Goal: Task Accomplishment & Management: Use online tool/utility

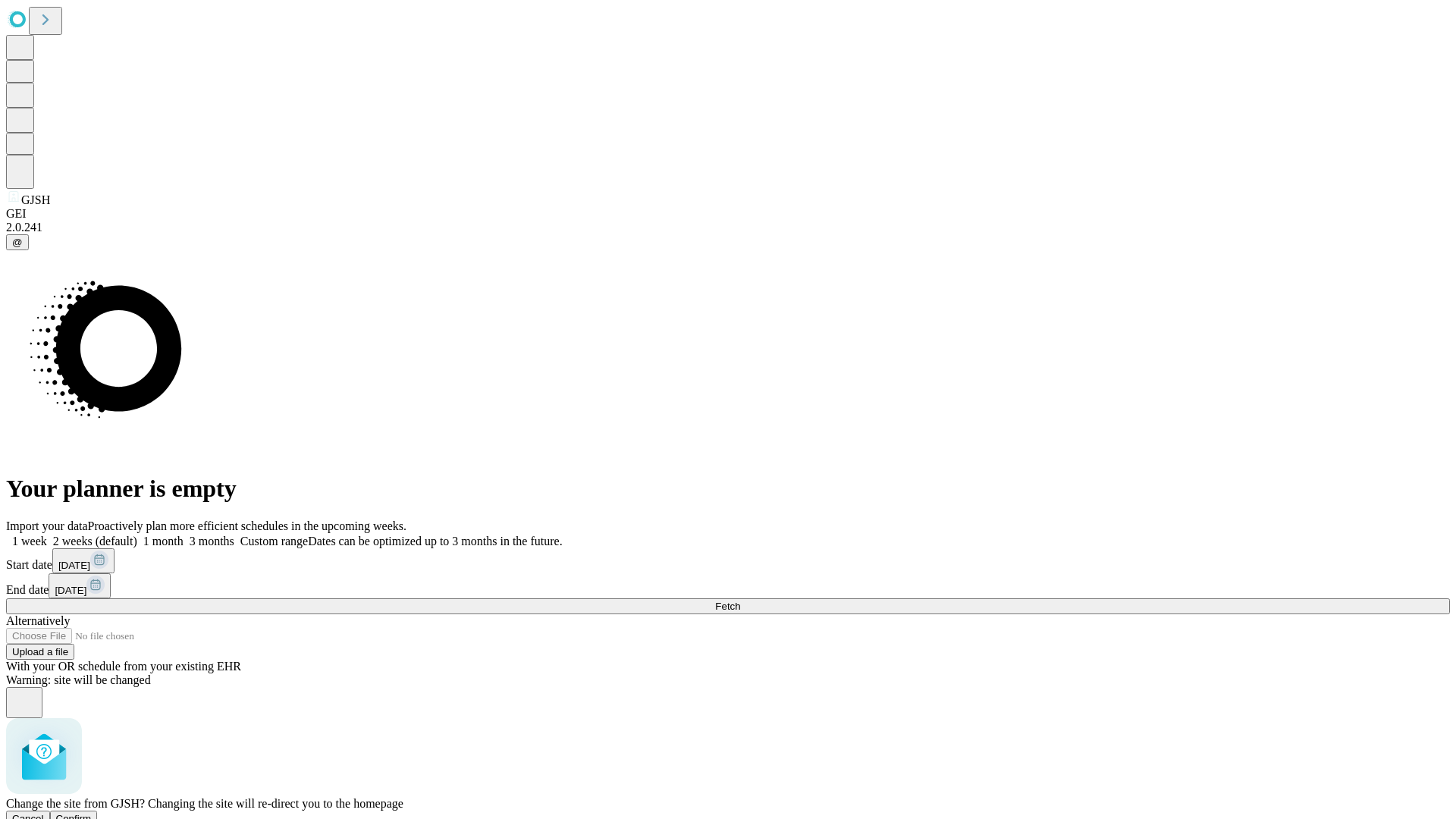
click at [92, 813] on span "Confirm" at bounding box center [74, 819] width 36 height 12
click at [137, 535] on label "2 weeks (default)" at bounding box center [92, 541] width 90 height 13
click at [740, 600] on span "Fetch" at bounding box center [728, 606] width 25 height 12
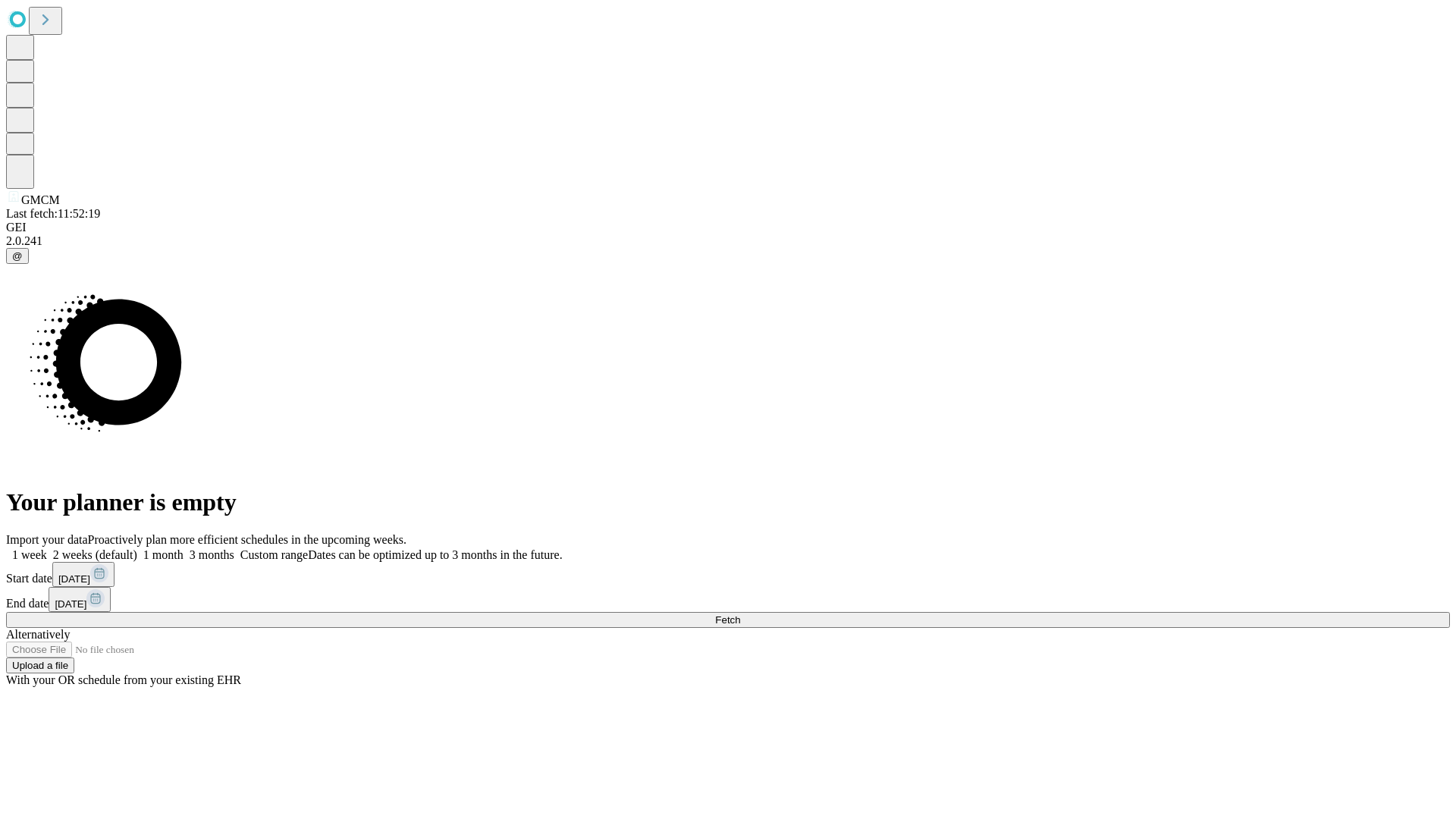
click at [740, 615] on span "Fetch" at bounding box center [728, 621] width 25 height 12
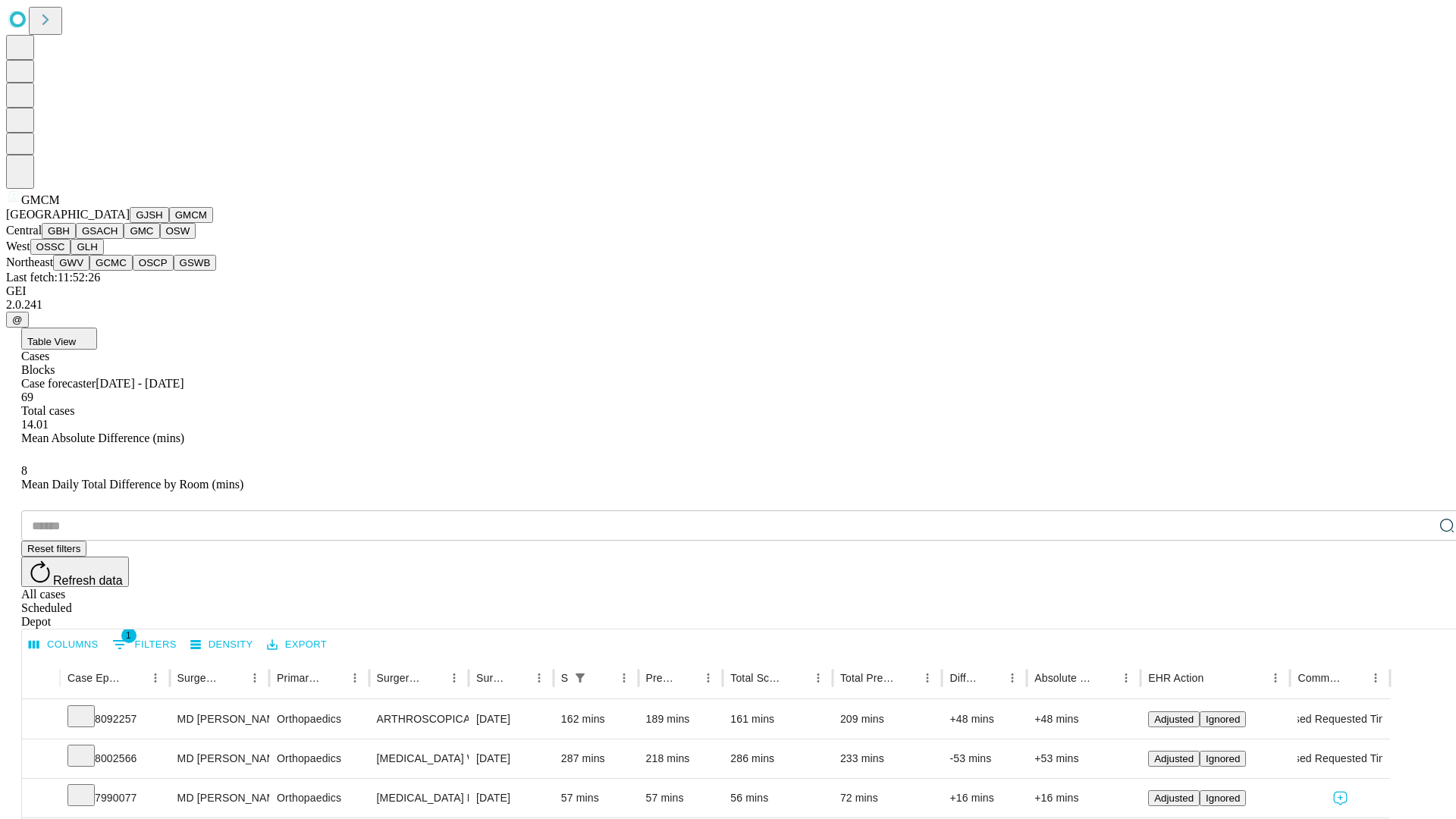
click at [76, 239] on button "GBH" at bounding box center [59, 230] width 34 height 16
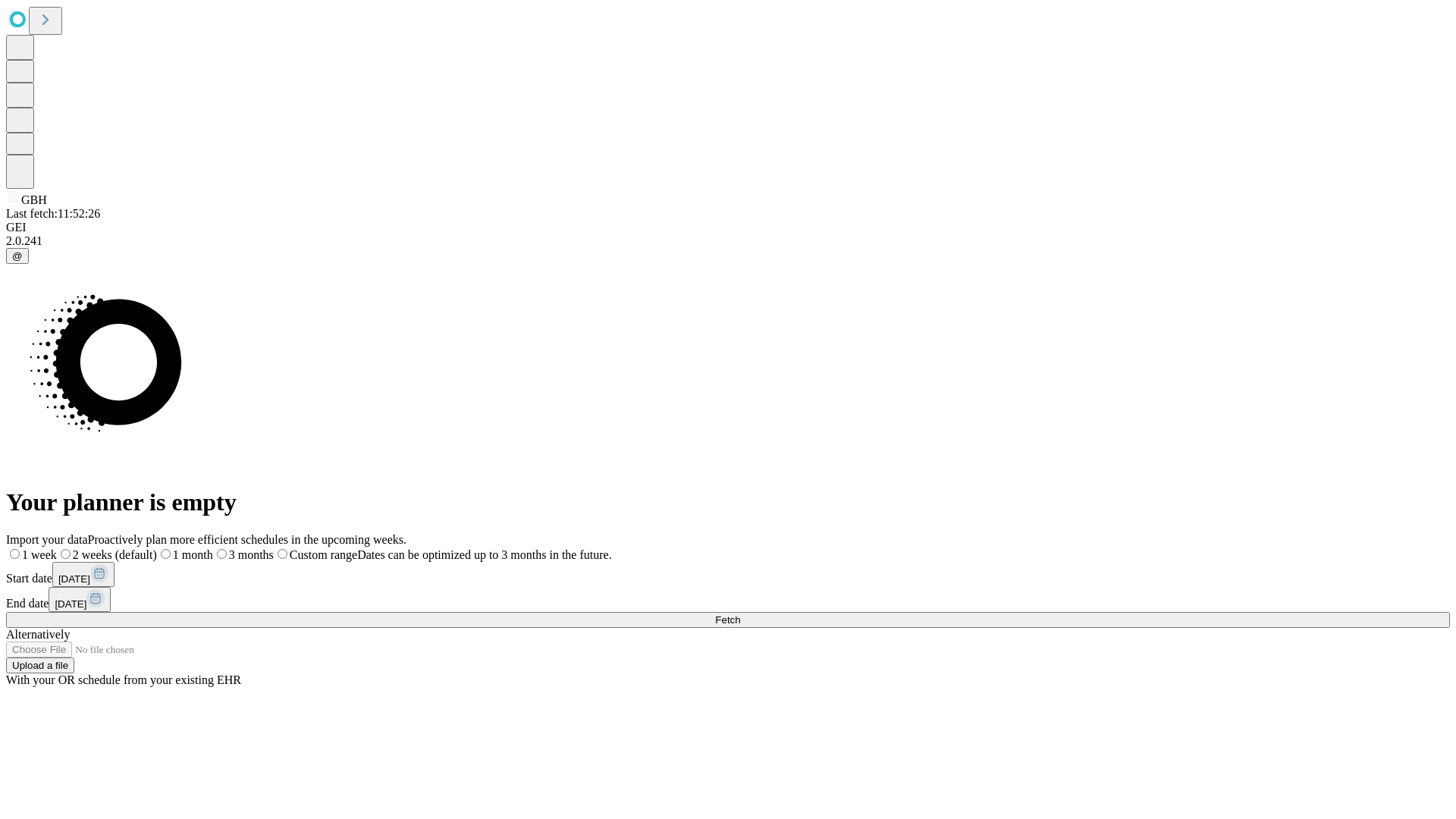
click at [157, 549] on label "2 weeks (default)" at bounding box center [107, 554] width 100 height 13
click at [740, 615] on span "Fetch" at bounding box center [728, 621] width 25 height 12
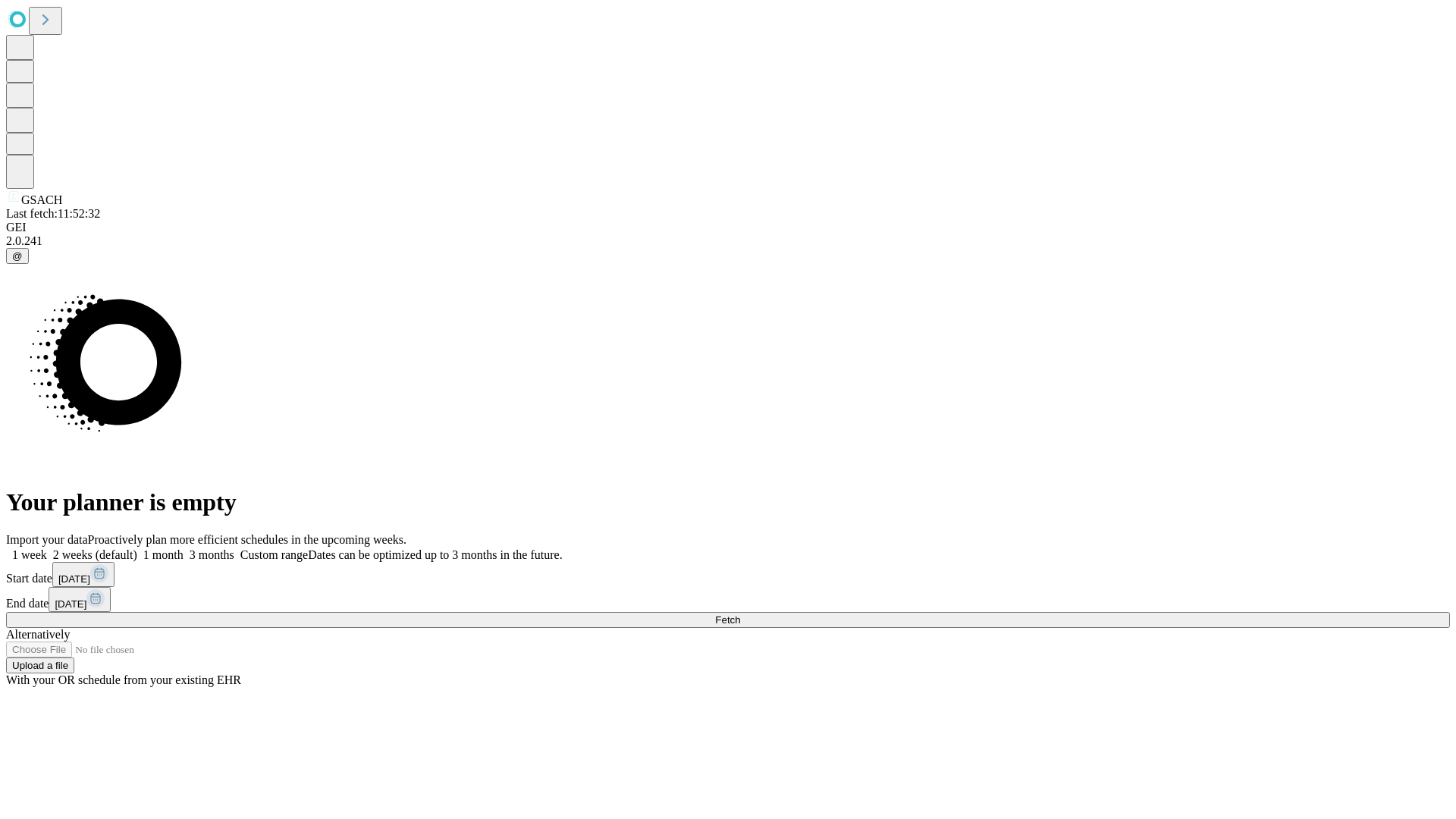
click at [137, 549] on label "2 weeks (default)" at bounding box center [92, 554] width 90 height 13
click at [740, 615] on span "Fetch" at bounding box center [728, 621] width 25 height 12
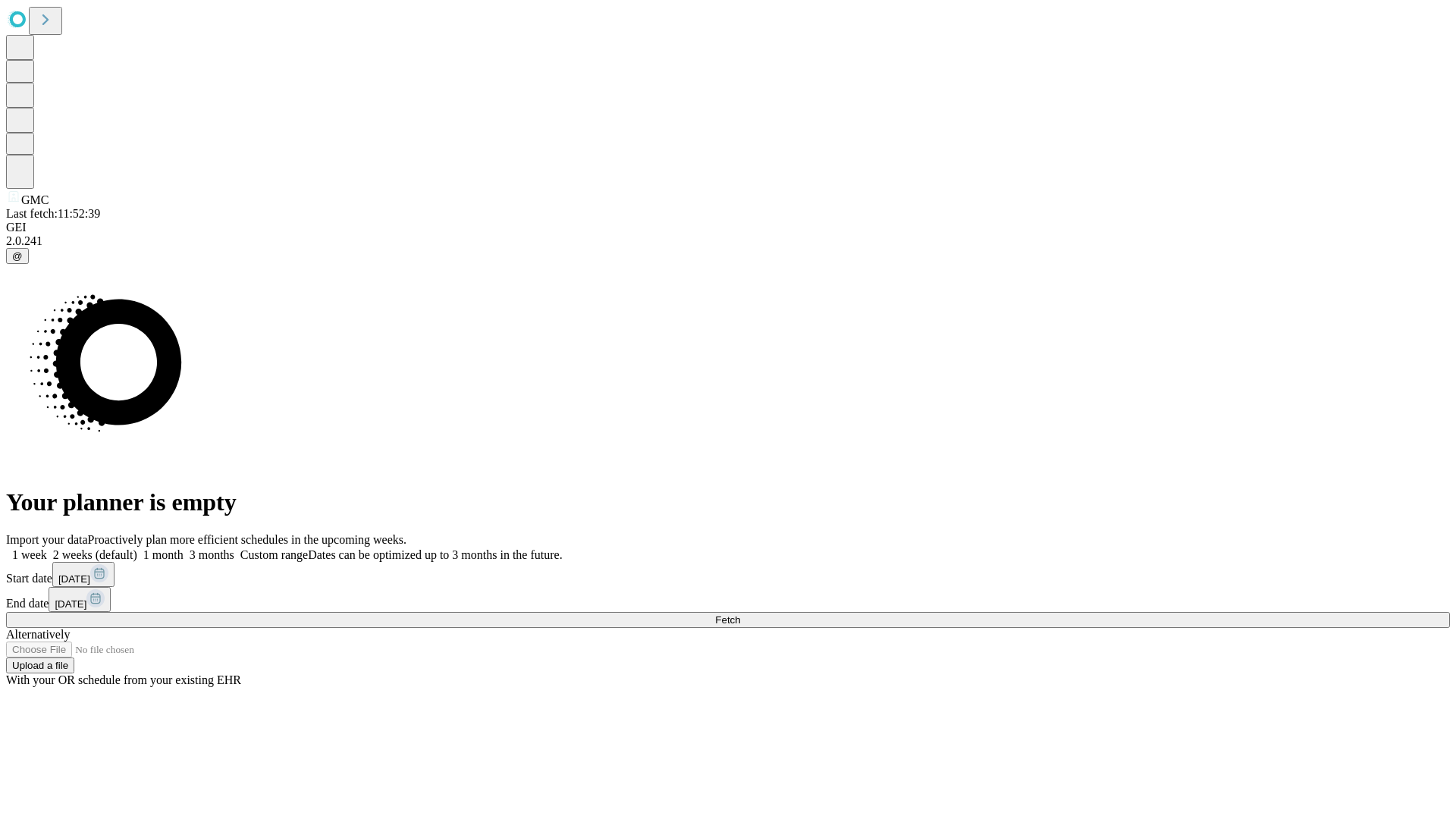
click at [137, 549] on label "2 weeks (default)" at bounding box center [92, 554] width 90 height 13
click at [740, 615] on span "Fetch" at bounding box center [728, 621] width 25 height 12
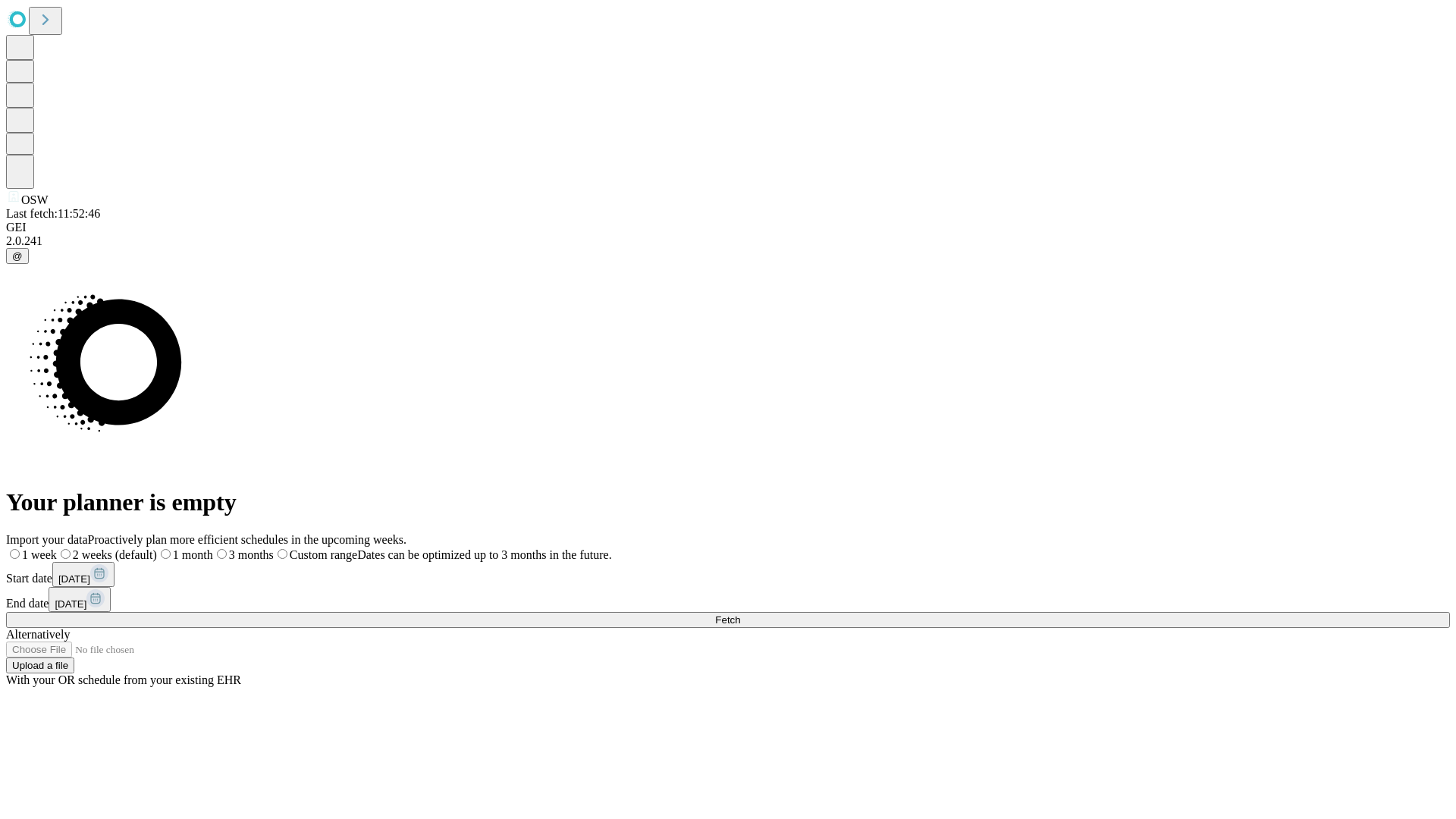
click at [157, 549] on label "2 weeks (default)" at bounding box center [107, 554] width 100 height 13
click at [740, 615] on span "Fetch" at bounding box center [728, 621] width 25 height 12
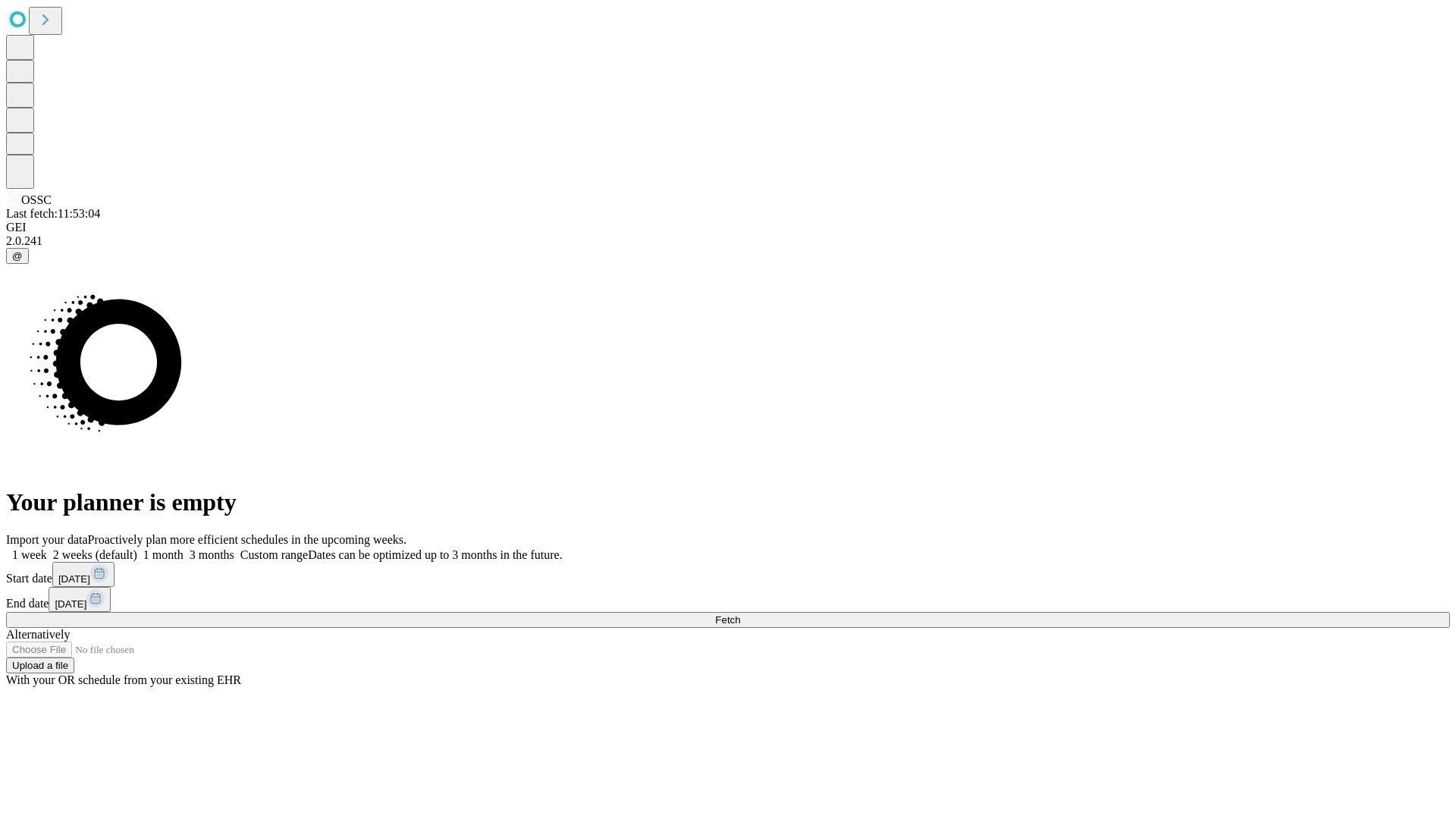
click at [137, 549] on label "2 weeks (default)" at bounding box center [92, 554] width 90 height 13
click at [740, 615] on span "Fetch" at bounding box center [728, 621] width 25 height 12
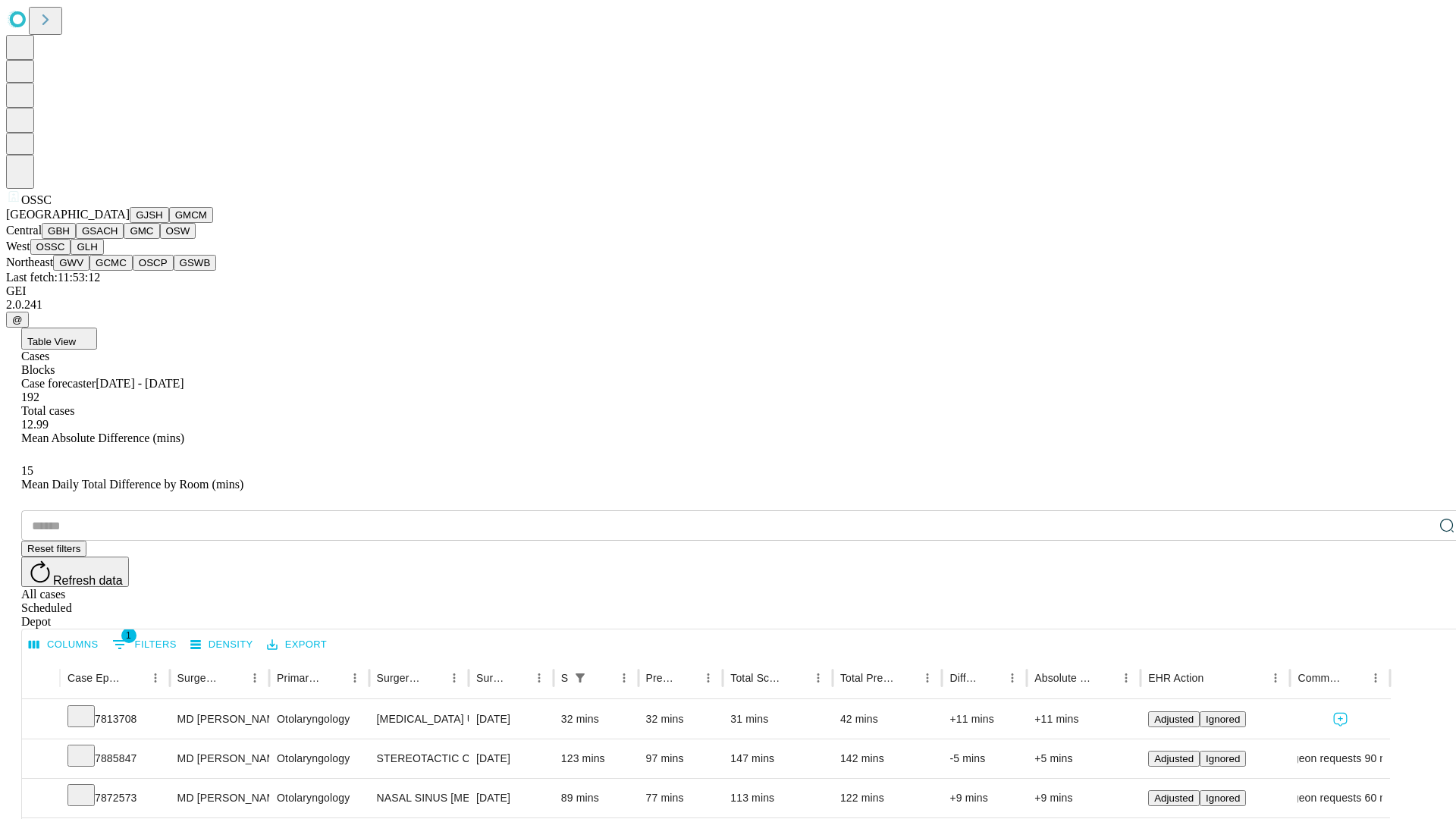
click at [103, 255] on button "GLH" at bounding box center [86, 246] width 33 height 16
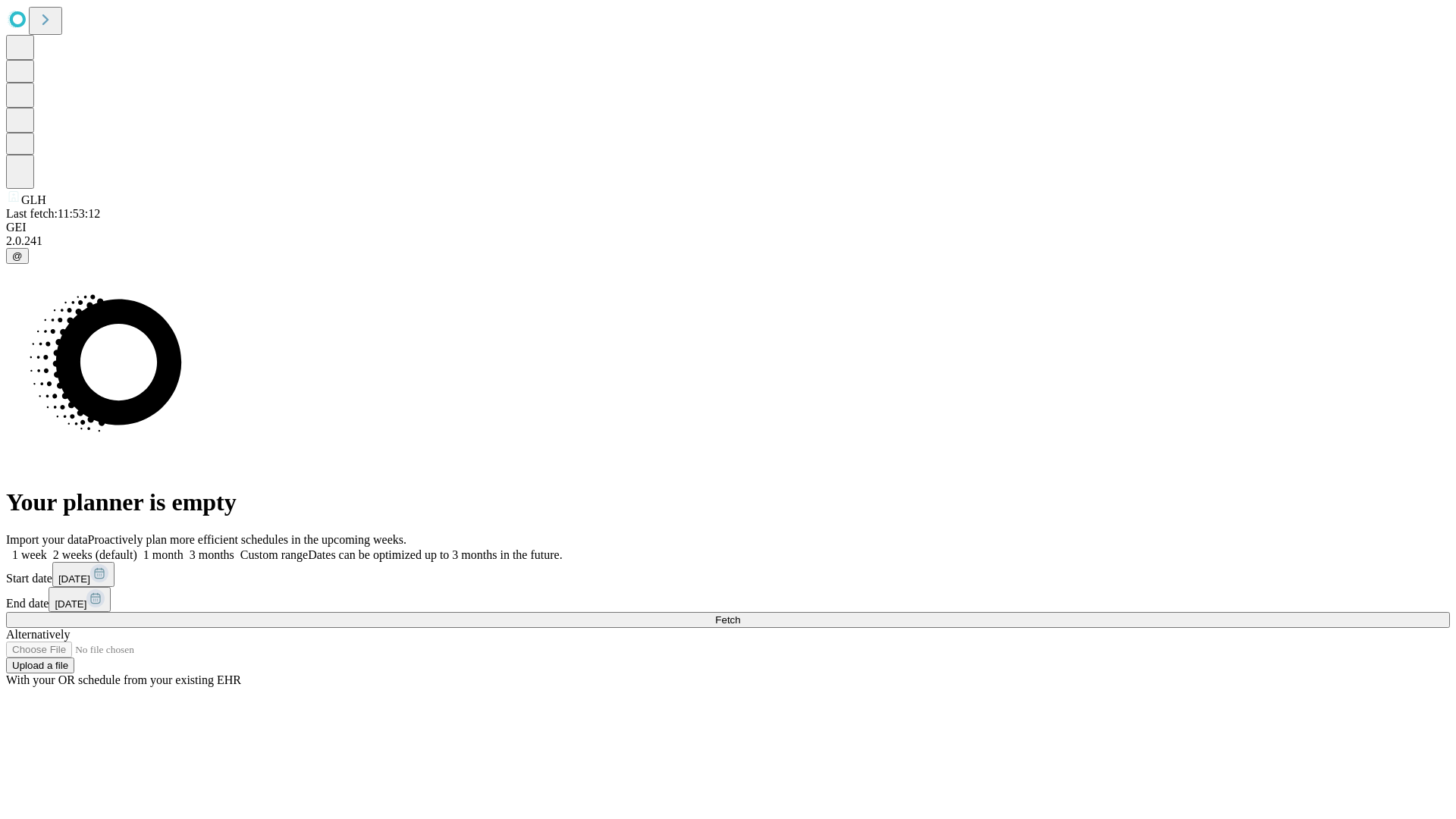
click at [137, 549] on label "2 weeks (default)" at bounding box center [92, 554] width 90 height 13
click at [740, 615] on span "Fetch" at bounding box center [728, 621] width 25 height 12
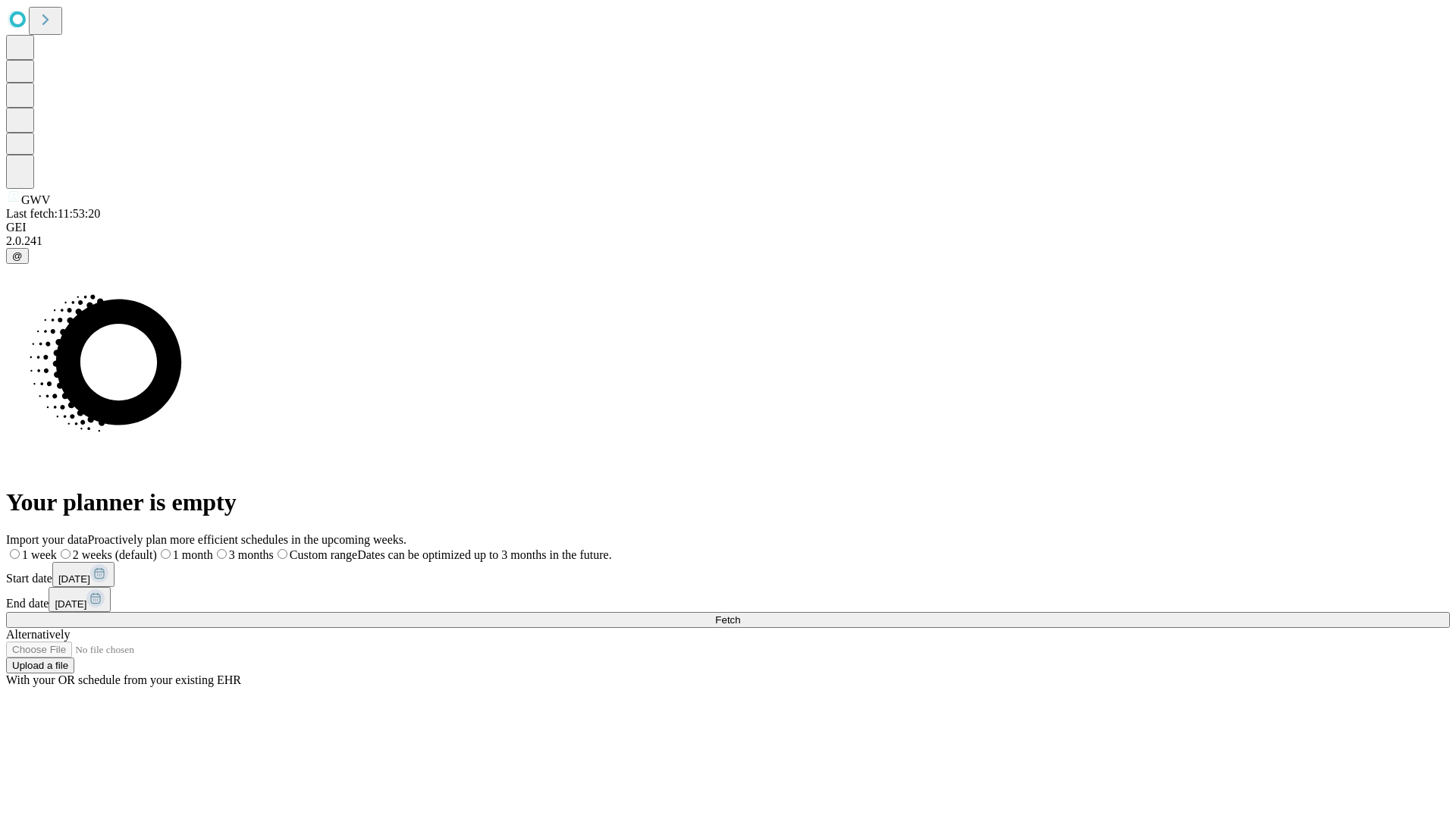
click at [740, 615] on span "Fetch" at bounding box center [728, 621] width 25 height 12
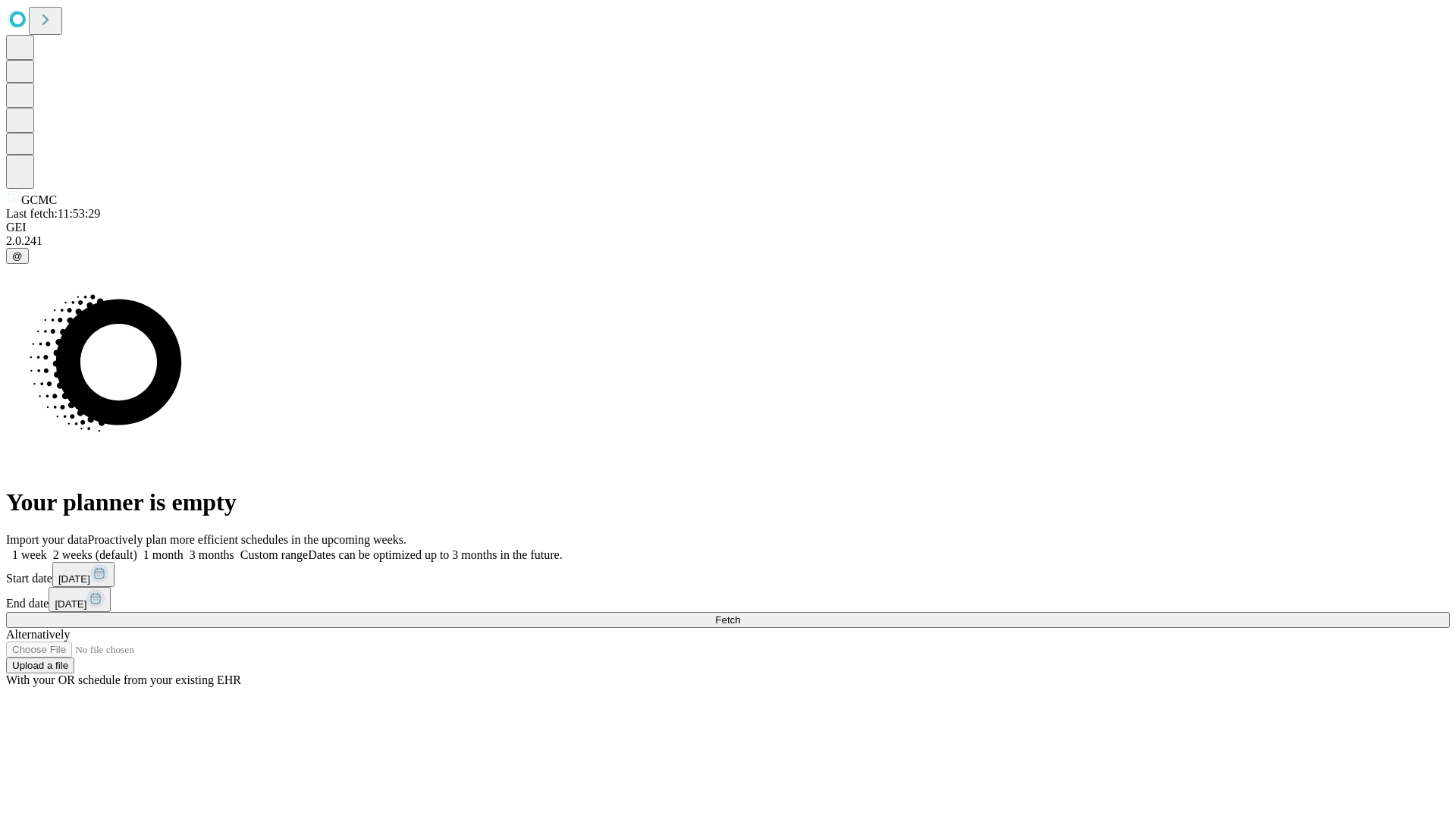
click at [137, 549] on label "2 weeks (default)" at bounding box center [92, 554] width 90 height 13
click at [740, 615] on span "Fetch" at bounding box center [728, 621] width 25 height 12
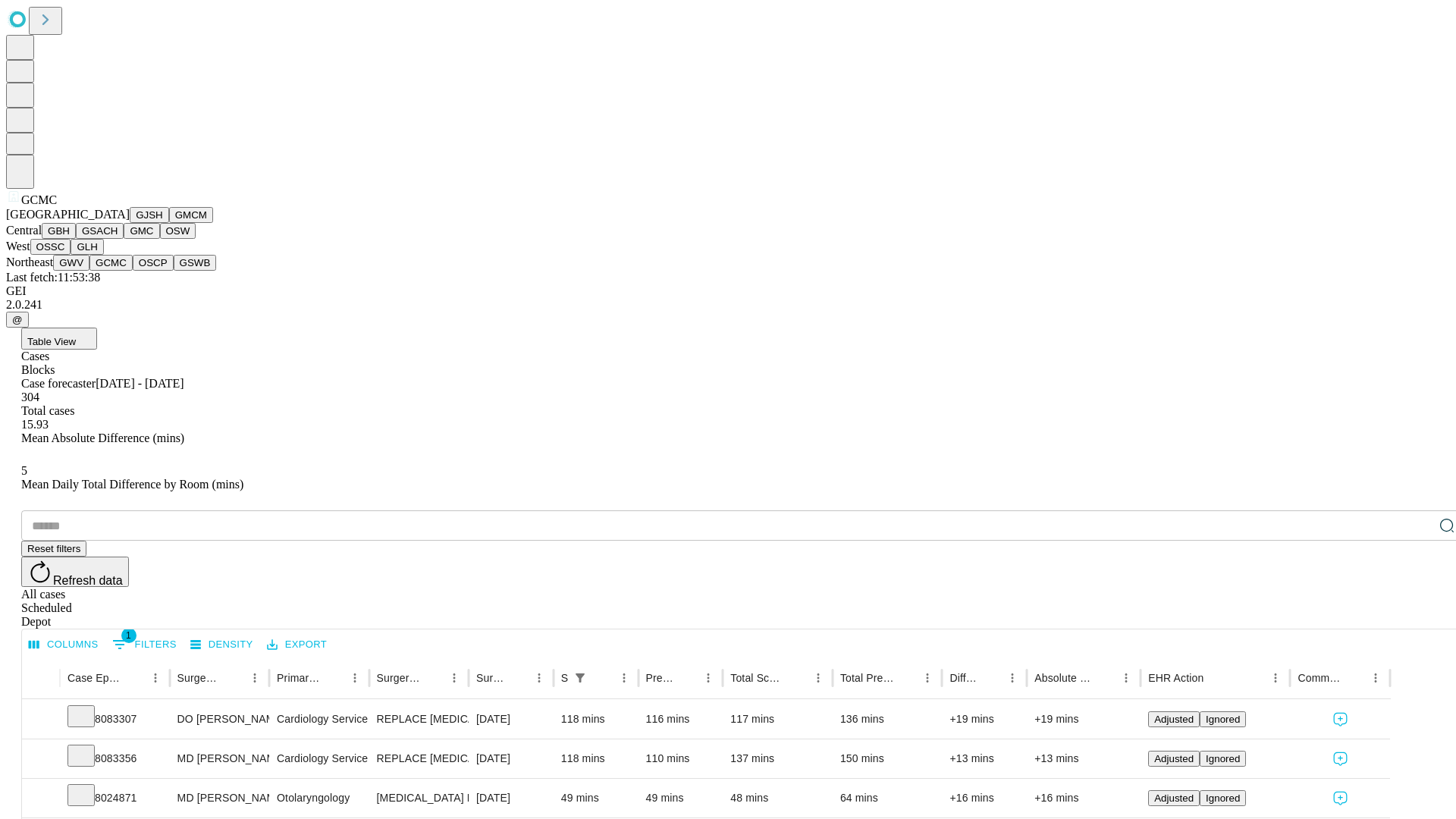
click at [133, 270] on button "OSCP" at bounding box center [153, 262] width 41 height 16
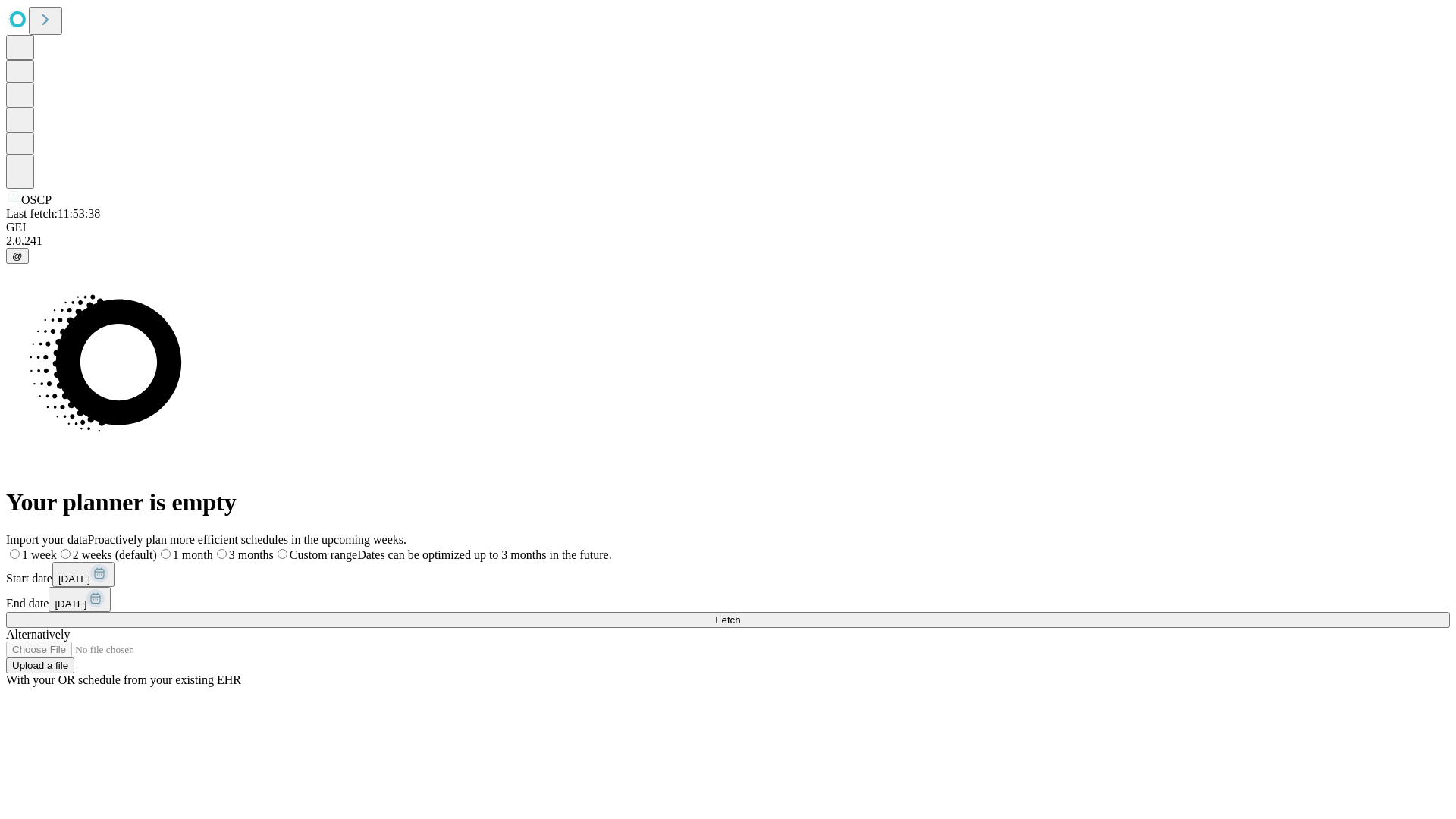
click at [157, 549] on label "2 weeks (default)" at bounding box center [107, 554] width 100 height 13
click at [740, 615] on span "Fetch" at bounding box center [728, 621] width 25 height 12
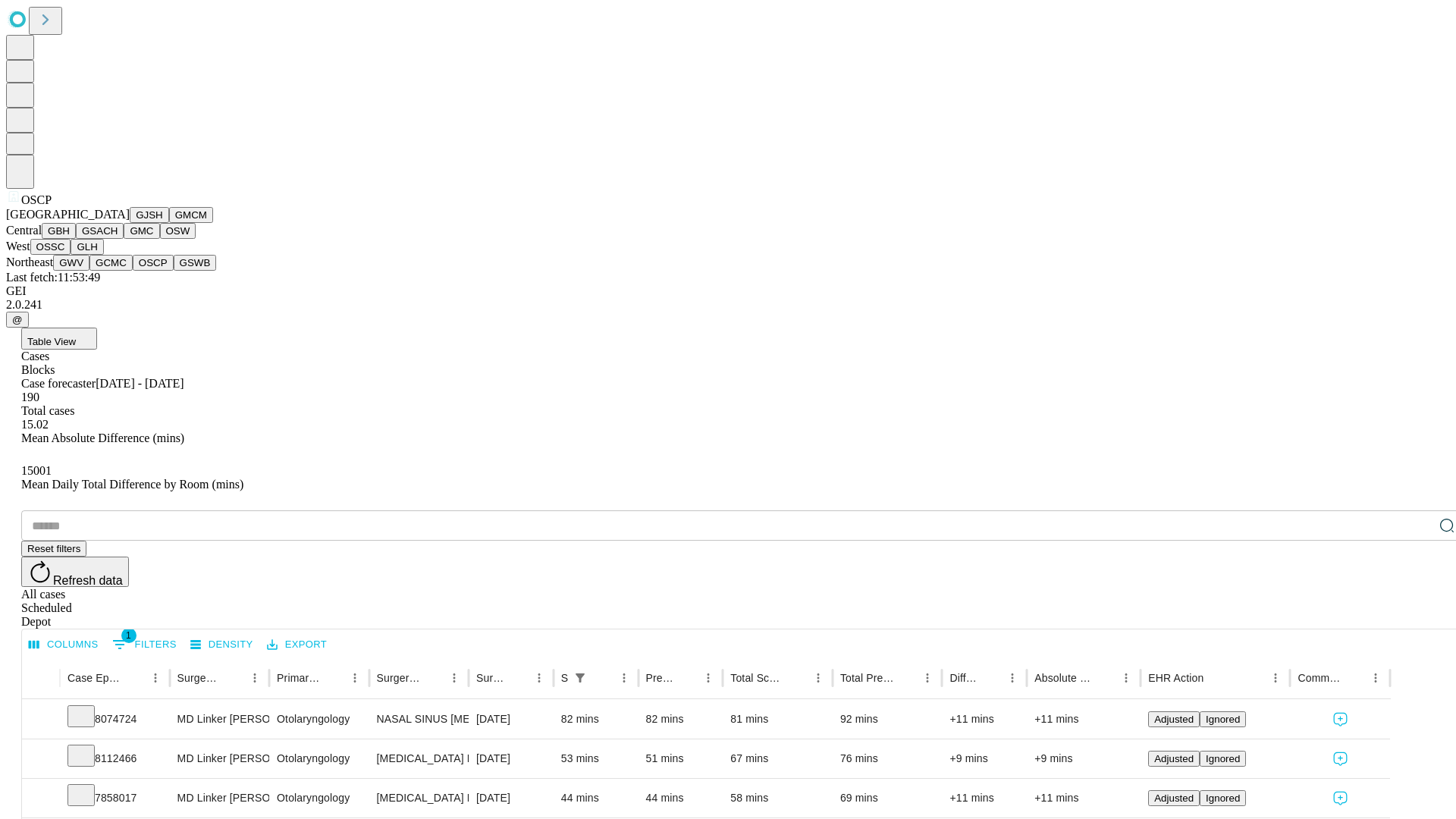
click at [173, 270] on button "GSWB" at bounding box center [195, 262] width 44 height 16
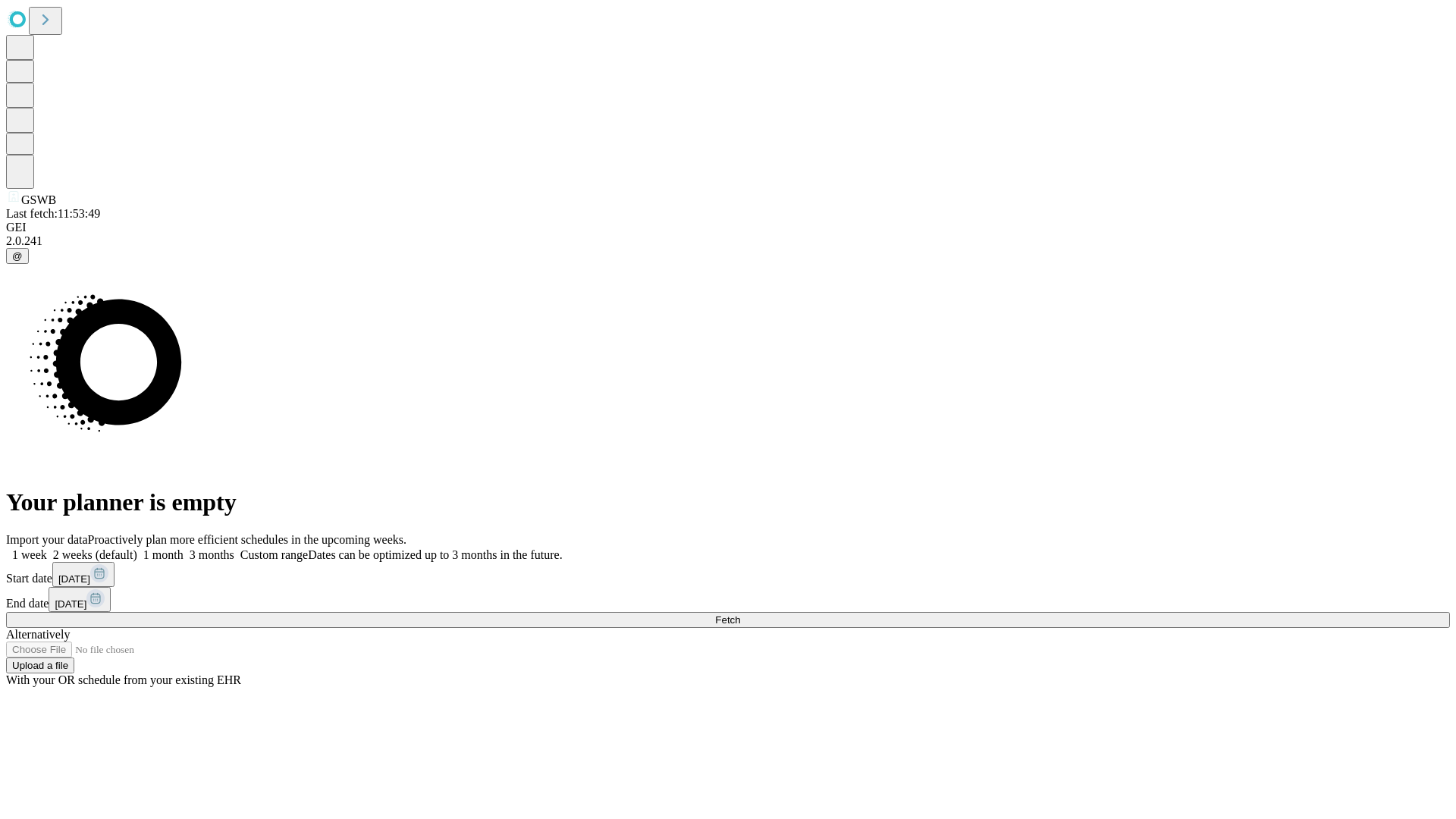
click at [137, 549] on label "2 weeks (default)" at bounding box center [92, 554] width 90 height 13
click at [740, 615] on span "Fetch" at bounding box center [728, 621] width 25 height 12
